Goal: Check status

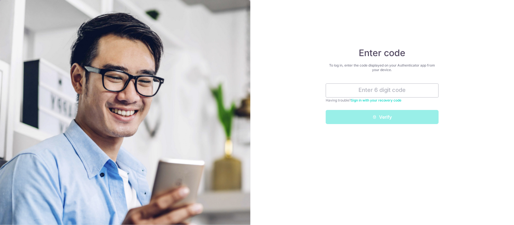
click at [351, 91] on input "text" at bounding box center [382, 91] width 113 height 14
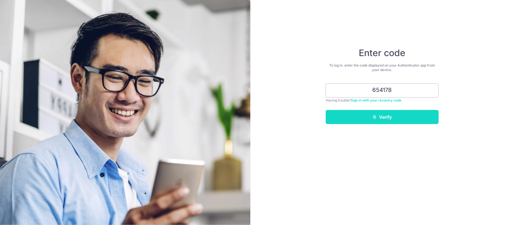
type input "654178"
click at [381, 111] on button "Verify" at bounding box center [382, 117] width 113 height 14
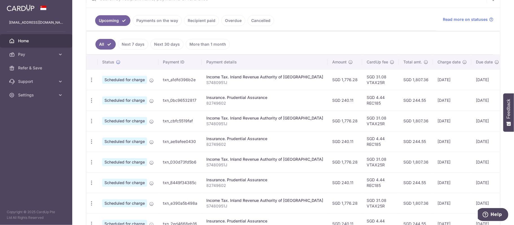
scroll to position [157, 0]
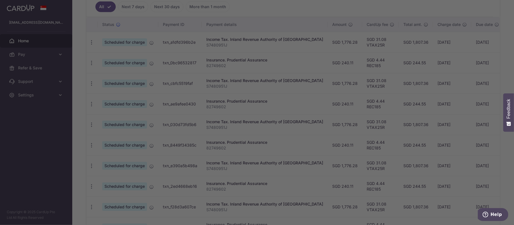
click at [345, 175] on div at bounding box center [259, 114] width 519 height 228
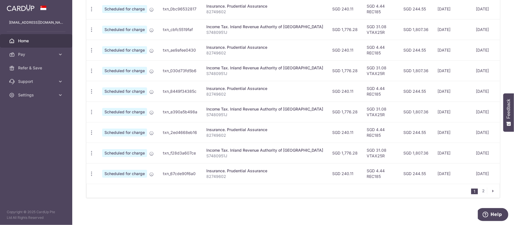
scroll to position [105, 0]
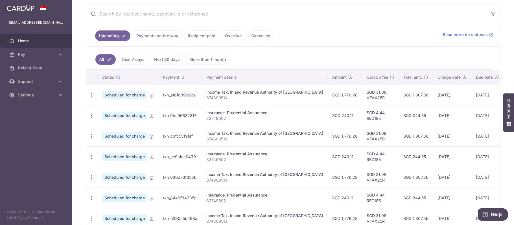
click at [204, 37] on link "Recipient paid" at bounding box center [201, 36] width 35 height 11
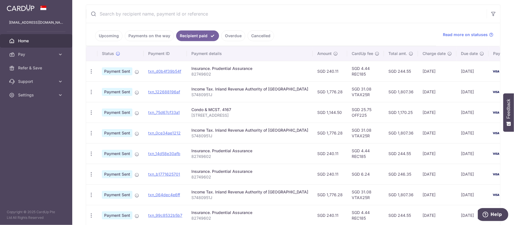
drag, startPoint x: 322, startPoint y: 116, endPoint x: 305, endPoint y: 114, distance: 16.7
click at [313, 114] on td "SGD 1,144.50" at bounding box center [330, 112] width 34 height 21
copy td "1,144.50"
